Goal: Task Accomplishment & Management: Use online tool/utility

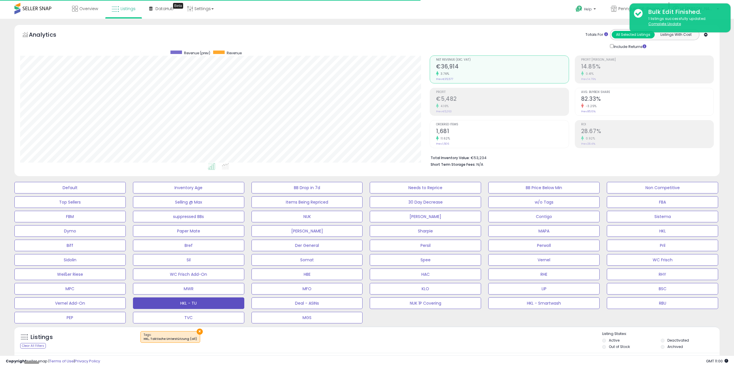
select select "**"
click at [500, 349] on div "Listings Clear All Filters × Tags Active" at bounding box center [367, 341] width 706 height 20
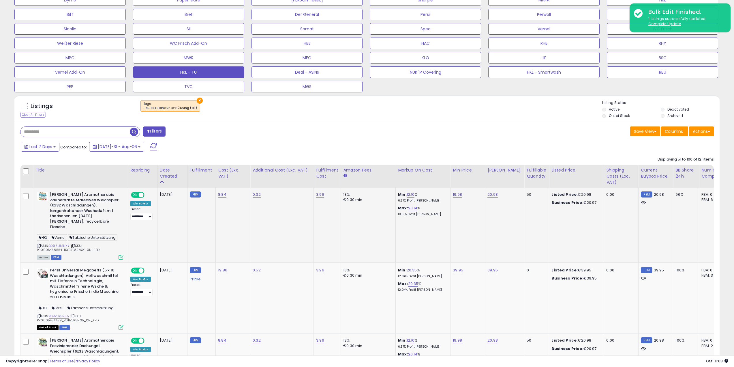
scroll to position [346, 0]
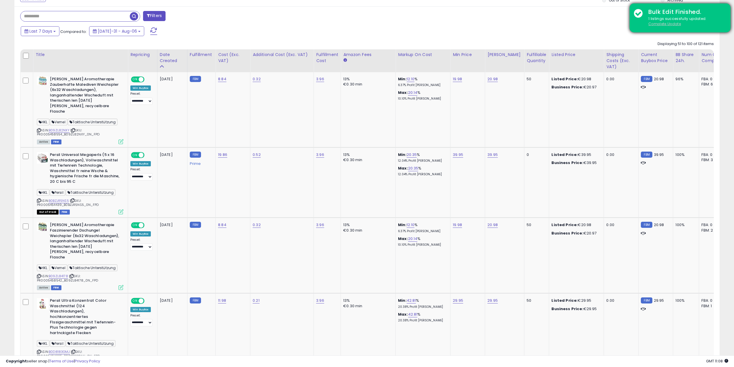
drag, startPoint x: 653, startPoint y: 24, endPoint x: 640, endPoint y: 25, distance: 12.5
click at [653, 24] on u "Complete Update" at bounding box center [665, 23] width 33 height 5
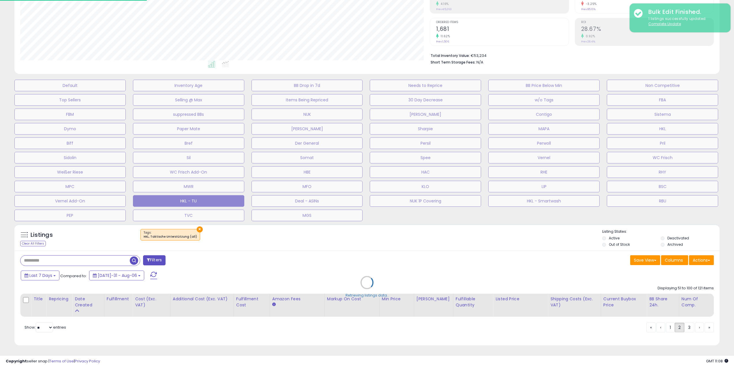
scroll to position [118, 412]
click at [502, 34] on div "11.62%" at bounding box center [505, 35] width 133 height 5
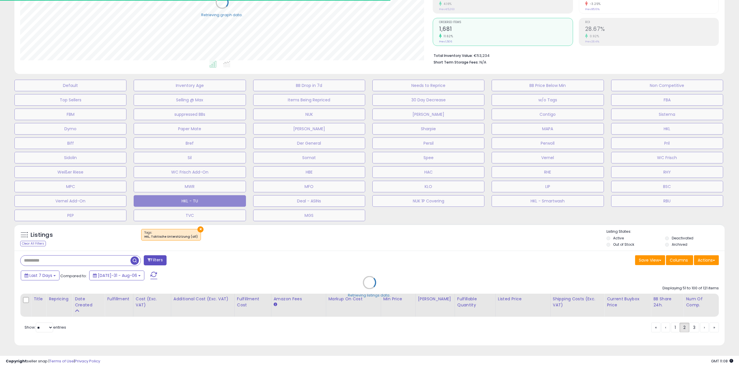
click at [525, 268] on div "Retrieving listings data.." at bounding box center [369, 286] width 719 height 131
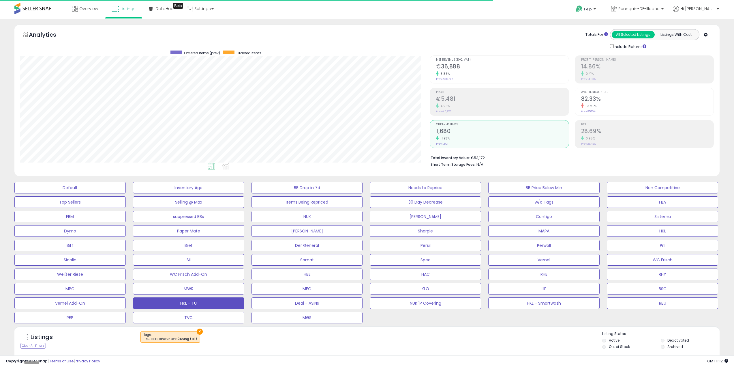
scroll to position [144, 0]
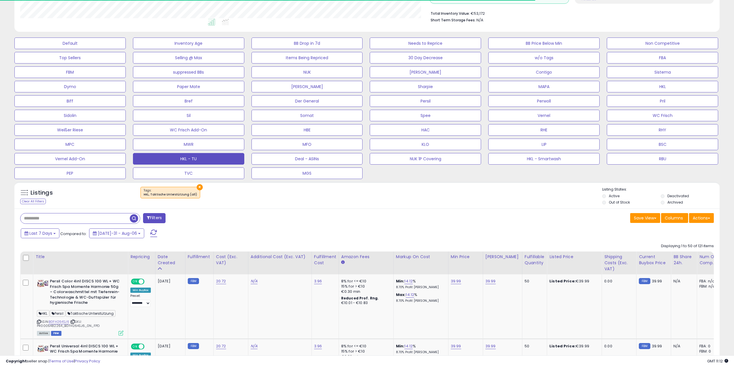
drag, startPoint x: 314, startPoint y: 214, endPoint x: 308, endPoint y: 214, distance: 6.1
click at [313, 214] on div "Filters" at bounding box center [192, 219] width 352 height 12
click at [132, 217] on span "button" at bounding box center [134, 218] width 8 height 8
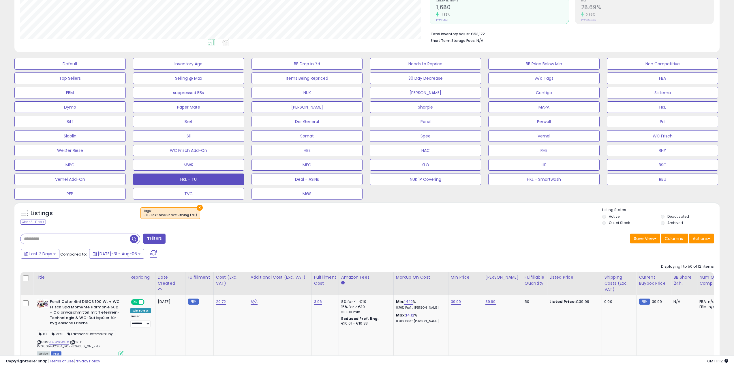
scroll to position [202, 0]
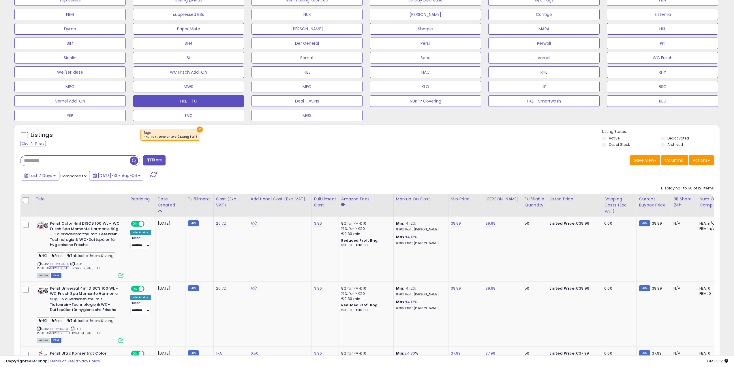
click at [371, 180] on div "Last 7 Days Compared to: [DATE]-31 - Aug-06" at bounding box center [279, 176] width 521 height 13
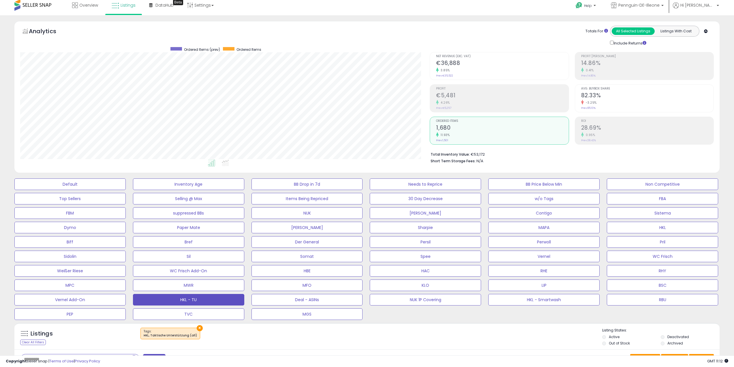
scroll to position [0, 0]
